Goal: Find specific page/section: Find specific page/section

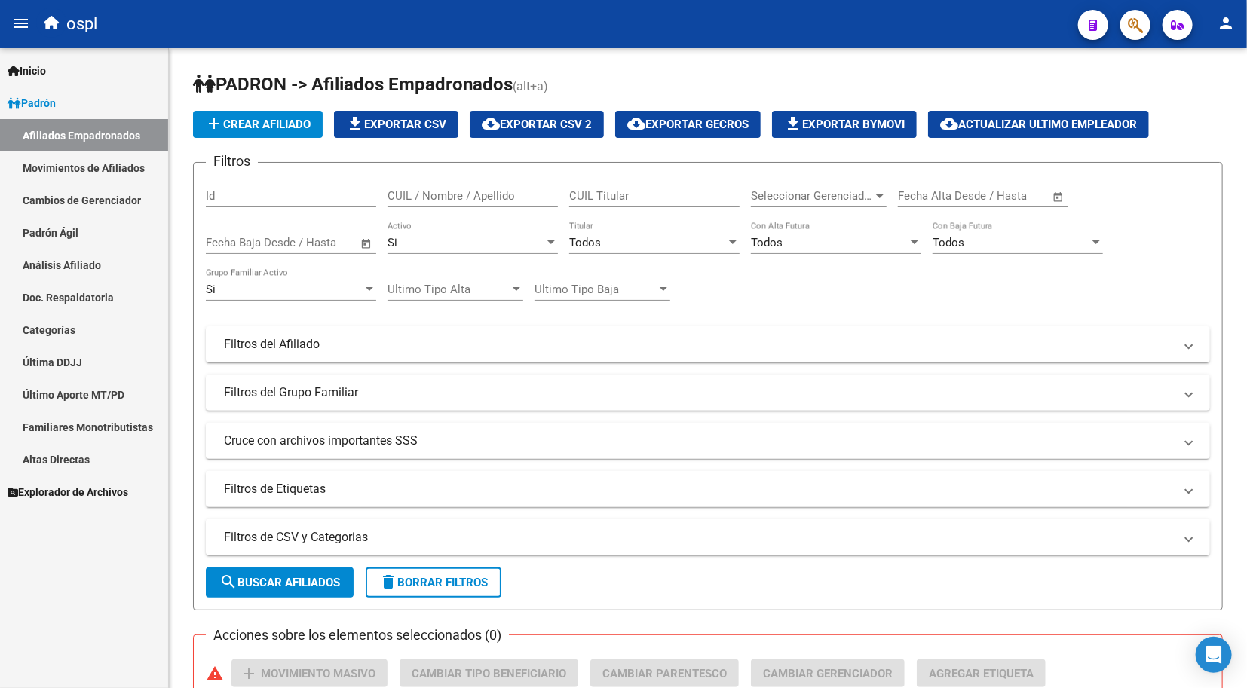
click at [944, 21] on div "ospl" at bounding box center [551, 24] width 1030 height 33
click at [594, 57] on div "PADRON -> Afiliados Empadronados (alt+a) add Crear Afiliado file_download Expor…" at bounding box center [709, 652] width 1081 height 1209
click at [439, 32] on div "ospl" at bounding box center [552, 24] width 1032 height 33
